Goal: Task Accomplishment & Management: Complete application form

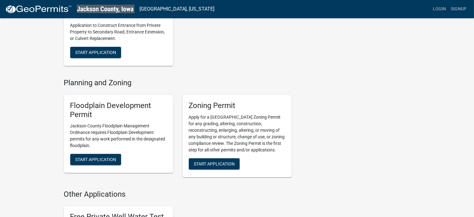
scroll to position [162, 0]
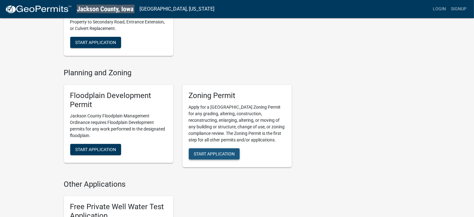
click at [215, 152] on span "Start Application" at bounding box center [214, 153] width 41 height 5
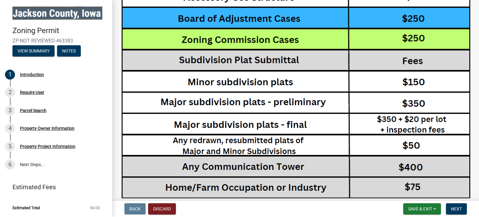
scroll to position [1160, 0]
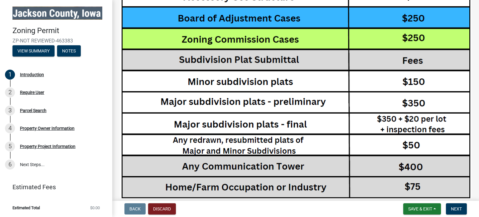
drag, startPoint x: 476, startPoint y: 194, endPoint x: 335, endPoint y: 190, distance: 141.0
click at [335, 190] on img at bounding box center [296, 47] width 352 height 423
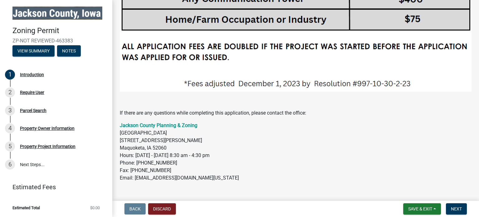
scroll to position [1330, 0]
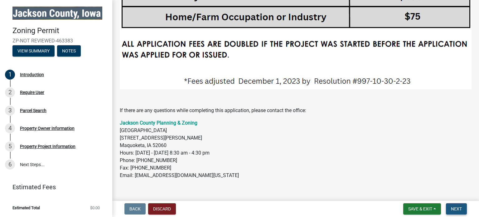
click at [454, 208] on span "Next" at bounding box center [456, 208] width 11 height 5
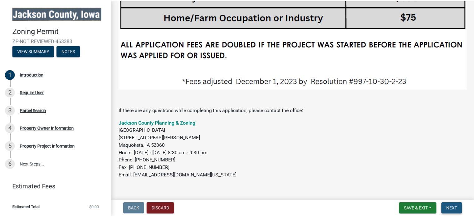
scroll to position [0, 0]
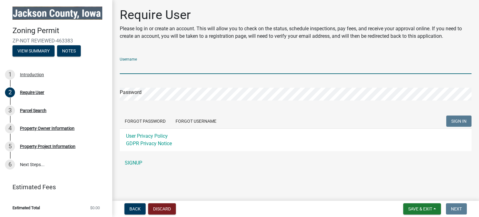
click at [147, 64] on input "Username" at bounding box center [296, 67] width 352 height 13
type input "dentalassistant"
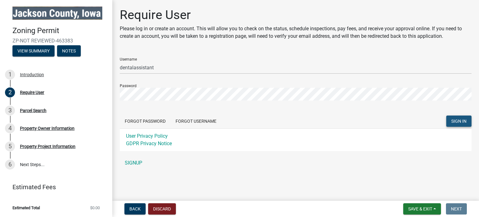
click at [456, 122] on span "SIGN IN" at bounding box center [458, 120] width 15 height 5
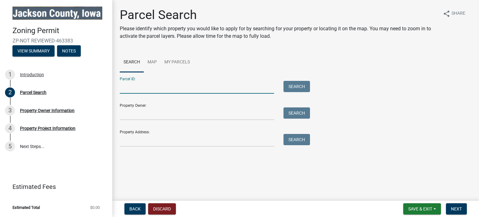
click at [152, 89] on input "Parcel ID:" at bounding box center [197, 87] width 154 height 13
type input "231831400014000"
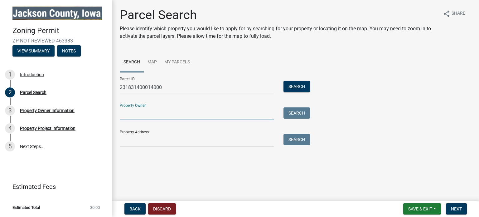
click at [124, 117] on input "Property Owner:" at bounding box center [197, 113] width 154 height 13
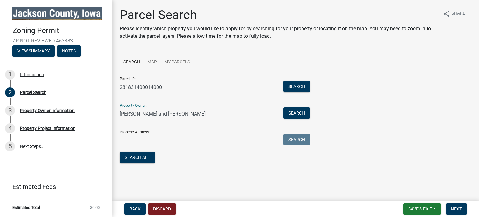
type input "[PERSON_NAME] and [PERSON_NAME]"
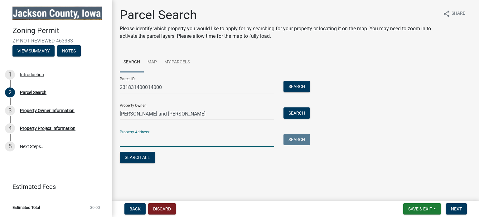
click at [127, 141] on input "Property Address:" at bounding box center [197, 140] width 154 height 13
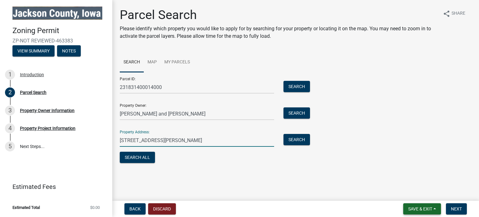
type input "[STREET_ADDRESS][PERSON_NAME]"
click at [426, 208] on span "Save & Exit" at bounding box center [420, 208] width 24 height 5
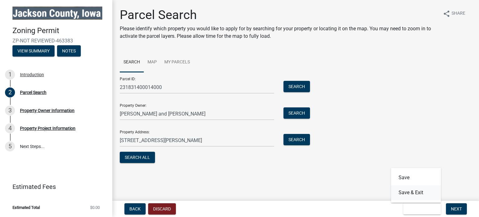
click at [411, 193] on button "Save & Exit" at bounding box center [416, 192] width 50 height 15
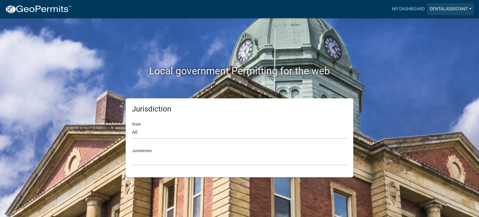
click at [449, 10] on link "Dentalassistant" at bounding box center [450, 9] width 47 height 12
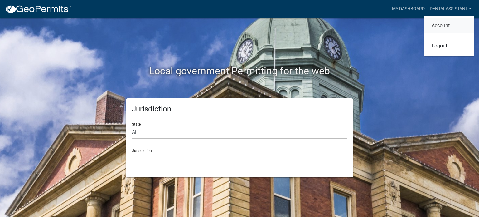
click at [448, 26] on link "Account" at bounding box center [449, 25] width 50 height 15
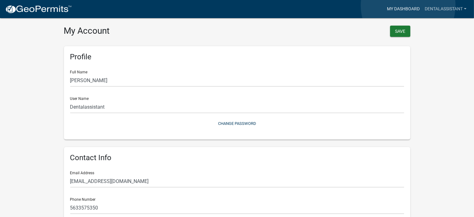
click at [408, 6] on link "My Dashboard" at bounding box center [403, 9] width 38 height 12
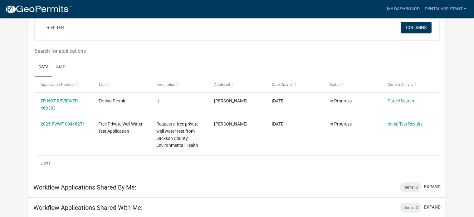
scroll to position [62, 0]
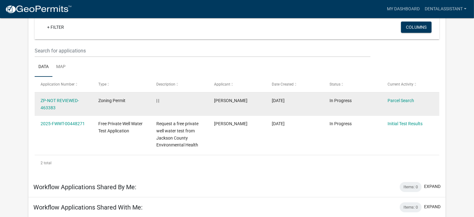
click at [64, 104] on div "ZP-NOT REVIEWED-463383" at bounding box center [64, 104] width 46 height 14
click at [67, 98] on link "ZP-NOT REVIEWED-463383" at bounding box center [60, 104] width 38 height 12
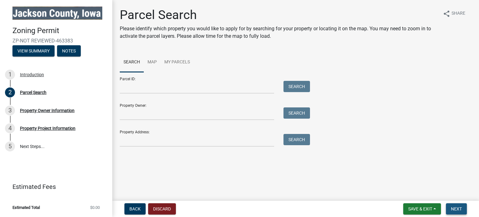
click at [451, 205] on button "Next" at bounding box center [456, 208] width 21 height 11
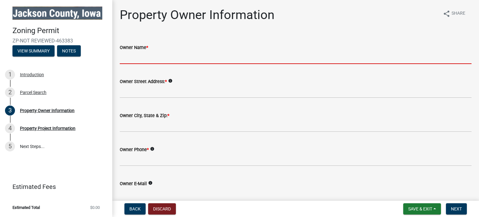
click at [156, 55] on input "Owner Name *" at bounding box center [296, 57] width 352 height 13
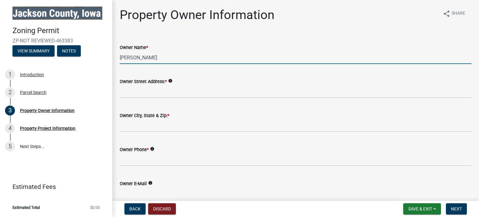
type input "[PERSON_NAME]"
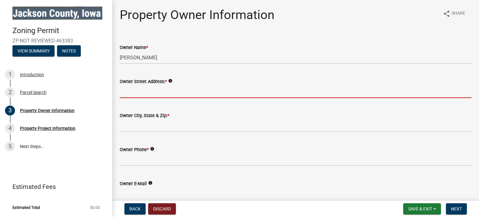
click at [121, 91] on input "Owner Street Address: *" at bounding box center [296, 91] width 352 height 13
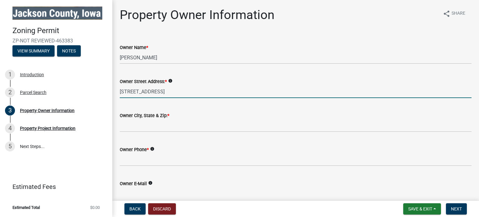
type input "[STREET_ADDRESS]"
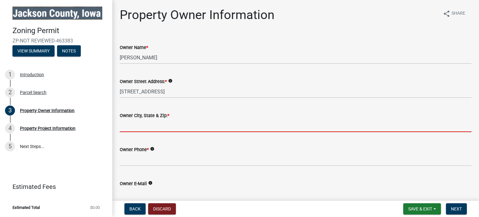
click at [123, 124] on input "Owner City, State & Zip: *" at bounding box center [296, 125] width 352 height 13
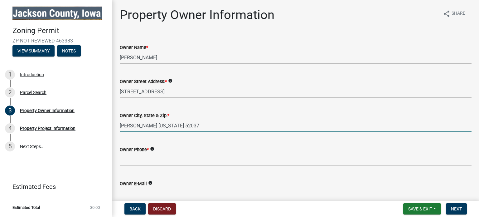
type input "[PERSON_NAME] [US_STATE] 52037"
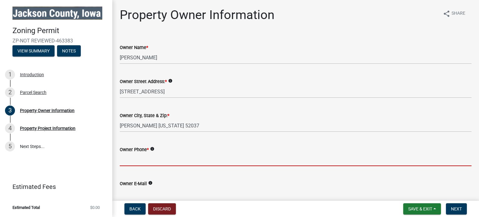
click at [120, 165] on input "Owner Phone *" at bounding box center [296, 159] width 352 height 13
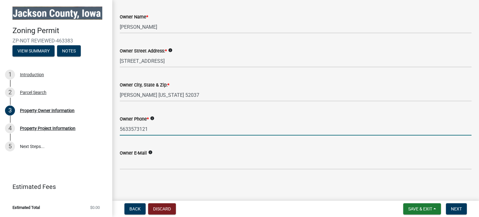
scroll to position [31, 0]
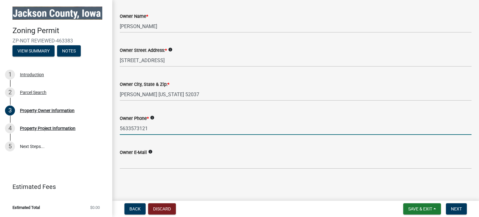
type input "5633573121"
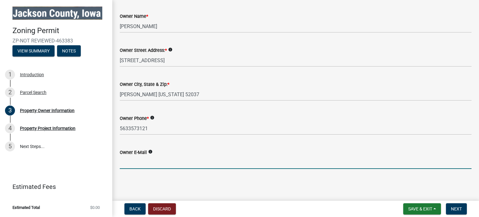
click at [133, 166] on input "Owner E-Mail" at bounding box center [296, 162] width 352 height 13
type input "[EMAIL_ADDRESS][DOMAIN_NAME]"
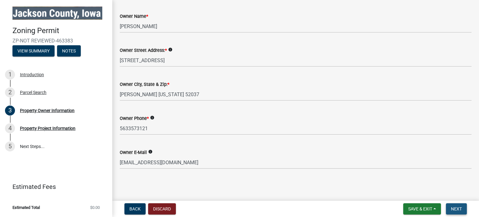
click at [453, 208] on span "Next" at bounding box center [456, 208] width 11 height 5
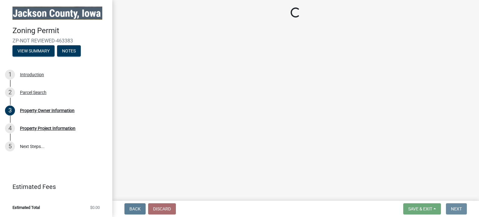
scroll to position [0, 0]
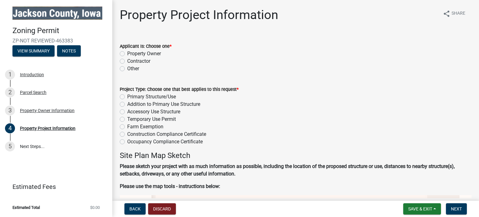
click at [127, 52] on label "Property Owner" at bounding box center [144, 53] width 34 height 7
click at [127, 52] on input "Property Owner" at bounding box center [129, 52] width 4 height 4
radio input "true"
click at [127, 98] on label "Primary Structure/Use" at bounding box center [151, 96] width 49 height 7
click at [127, 97] on input "Primary Structure/Use" at bounding box center [129, 95] width 4 height 4
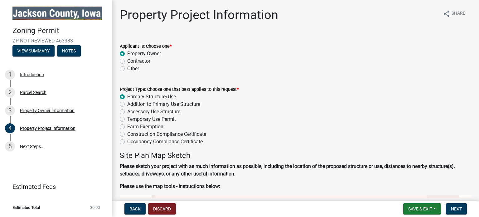
radio input "true"
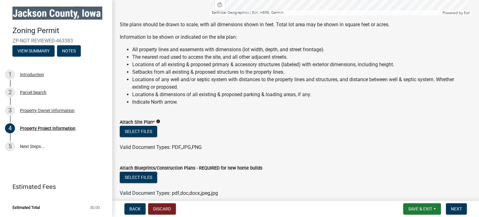
scroll to position [536, 0]
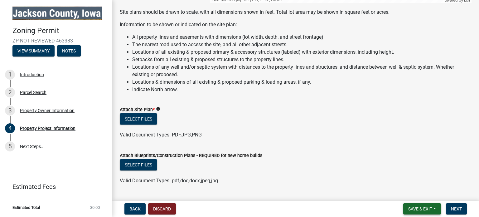
click at [418, 208] on span "Save & Exit" at bounding box center [420, 208] width 24 height 5
click at [414, 191] on button "Save & Exit" at bounding box center [416, 192] width 50 height 15
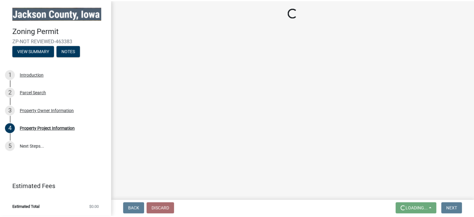
scroll to position [0, 0]
